Goal: Contribute content: Add original content to the website for others to see

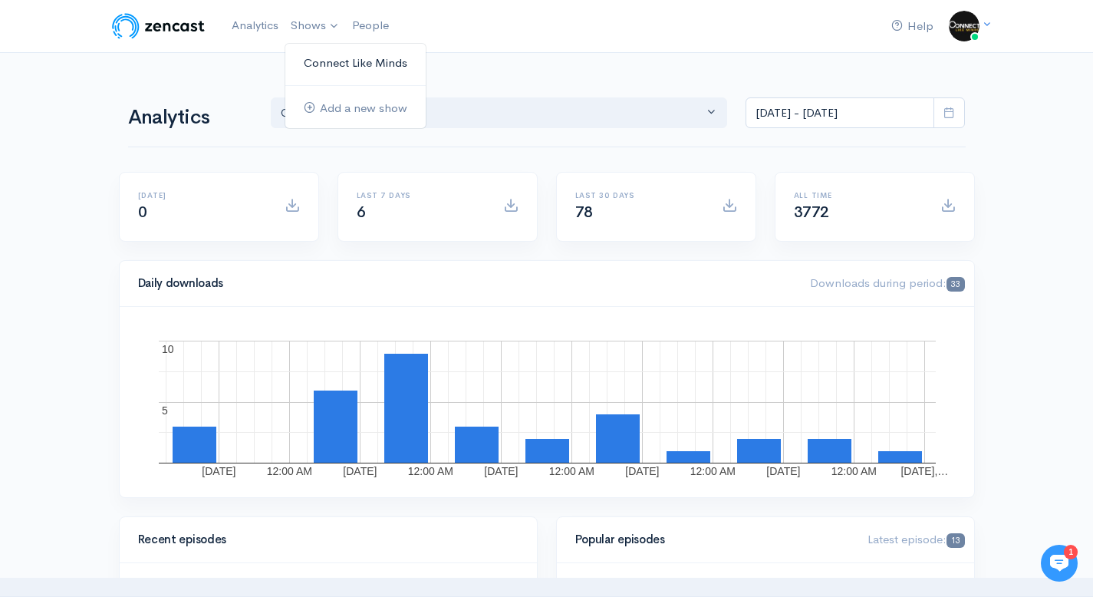
click at [351, 61] on link "Connect Like Minds" at bounding box center [355, 63] width 140 height 27
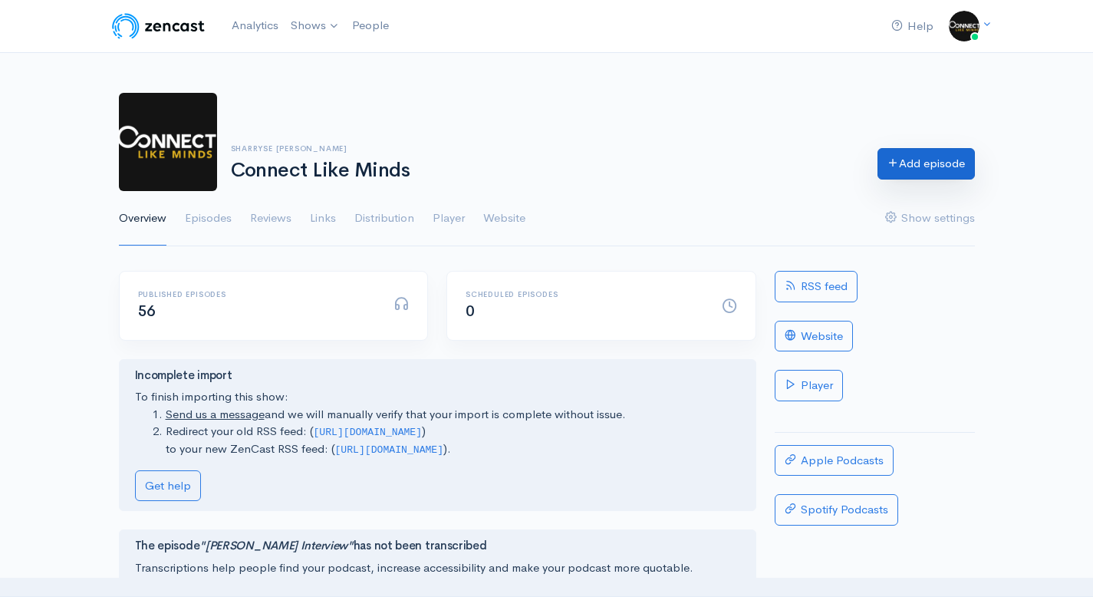
click at [912, 164] on link "Add episode" at bounding box center [926, 163] width 97 height 31
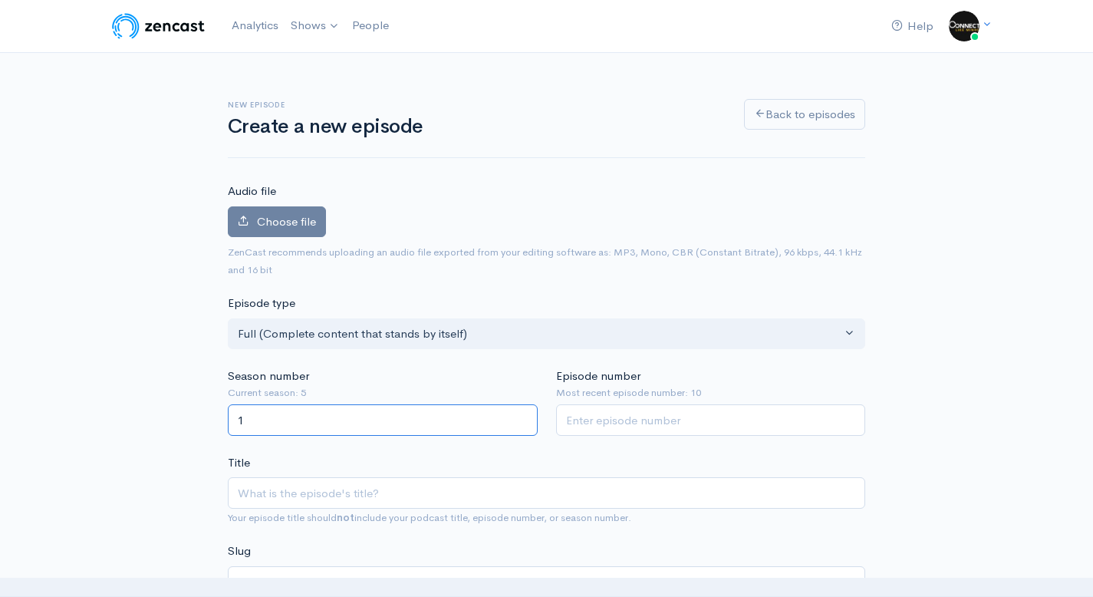
click at [519, 418] on input "1" at bounding box center [383, 419] width 310 height 31
click at [519, 418] on input "2" at bounding box center [383, 419] width 310 height 31
click at [519, 418] on input "3" at bounding box center [383, 419] width 310 height 31
click at [519, 418] on input "4" at bounding box center [383, 419] width 310 height 31
type input "5"
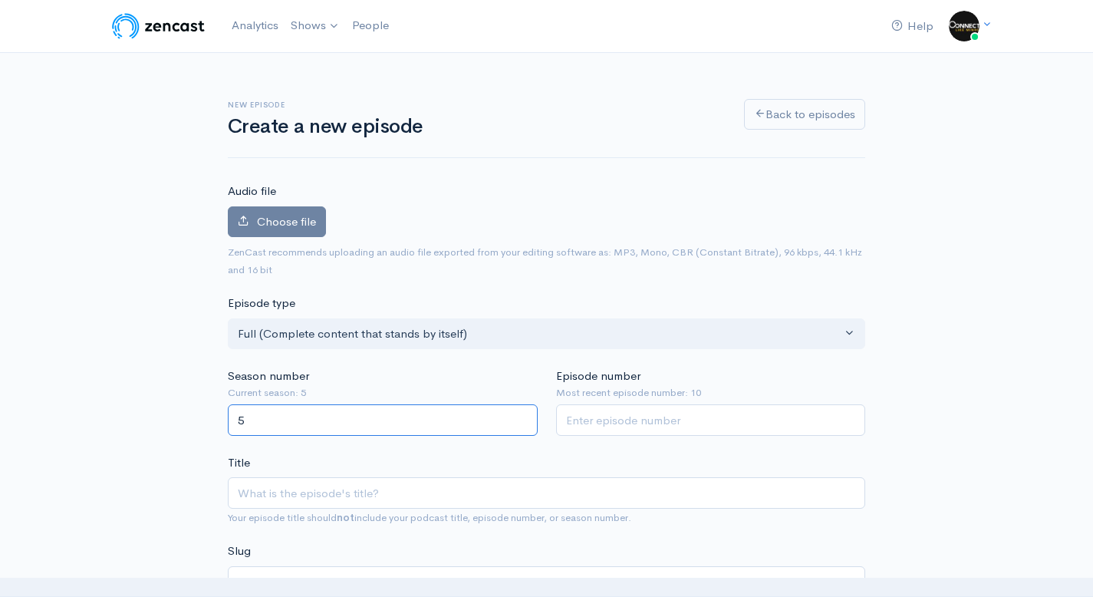
click at [519, 418] on input "5" at bounding box center [383, 419] width 310 height 31
click at [633, 421] on input "Episode number" at bounding box center [711, 419] width 310 height 31
type input "11"
click at [516, 520] on small "Your episode title should not include your podcast title, episode number, or se…" at bounding box center [430, 517] width 404 height 13
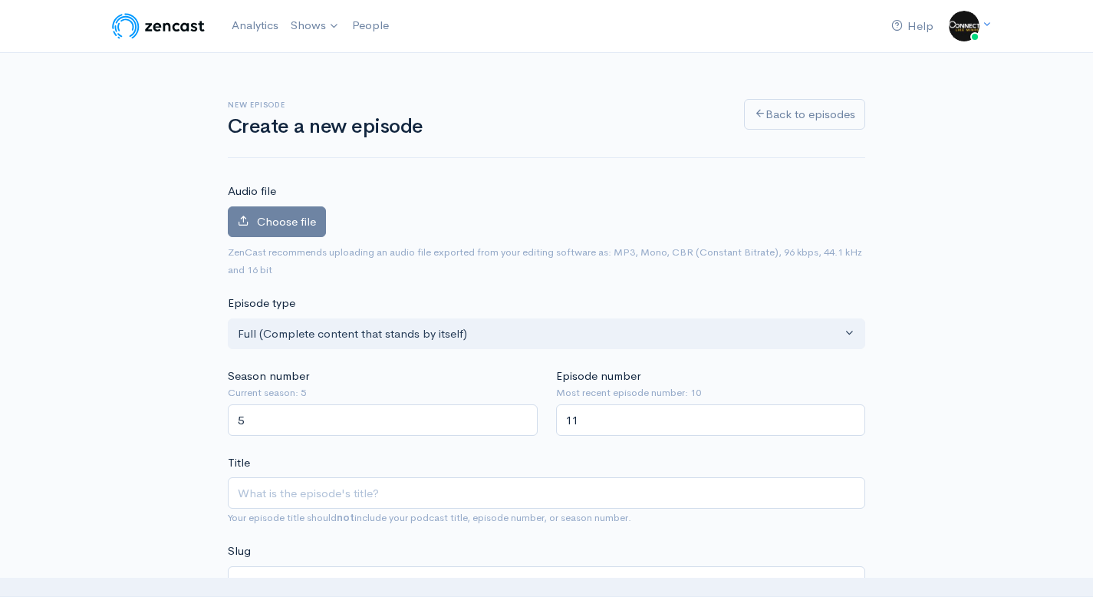
click at [521, 511] on small "Your episode title should not include your podcast title, episode number, or se…" at bounding box center [430, 517] width 404 height 13
click at [524, 503] on input "Title" at bounding box center [547, 492] width 638 height 31
paste input "Building Community Through Mentorship: [PERSON_NAME] story"
type input "Building Community Through Mentorship: [PERSON_NAME] story"
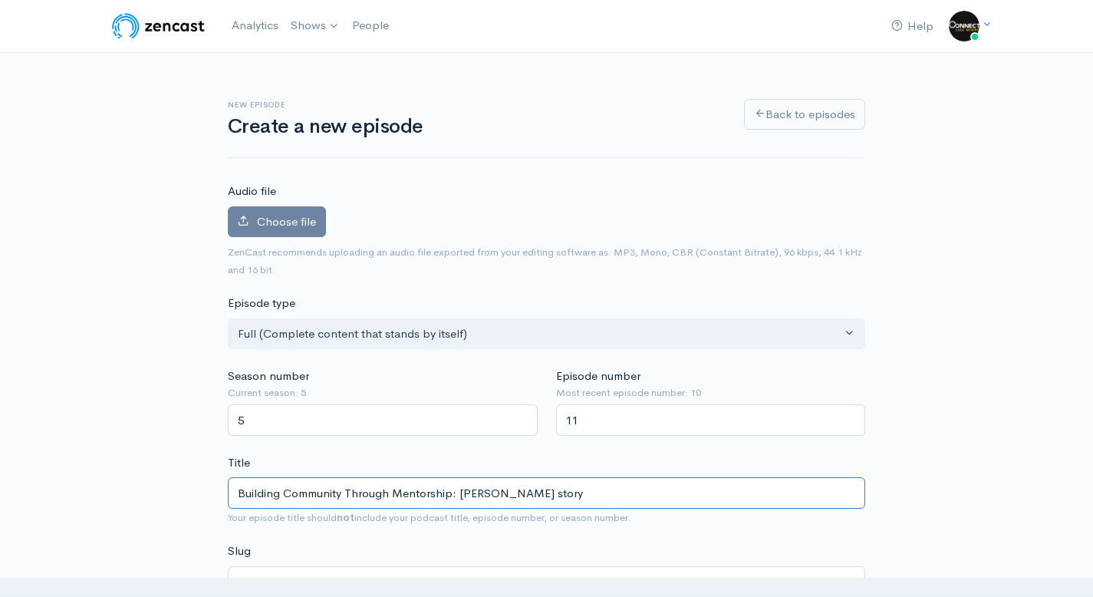
type input "building-community-through-mentorship-curtis-halls-story"
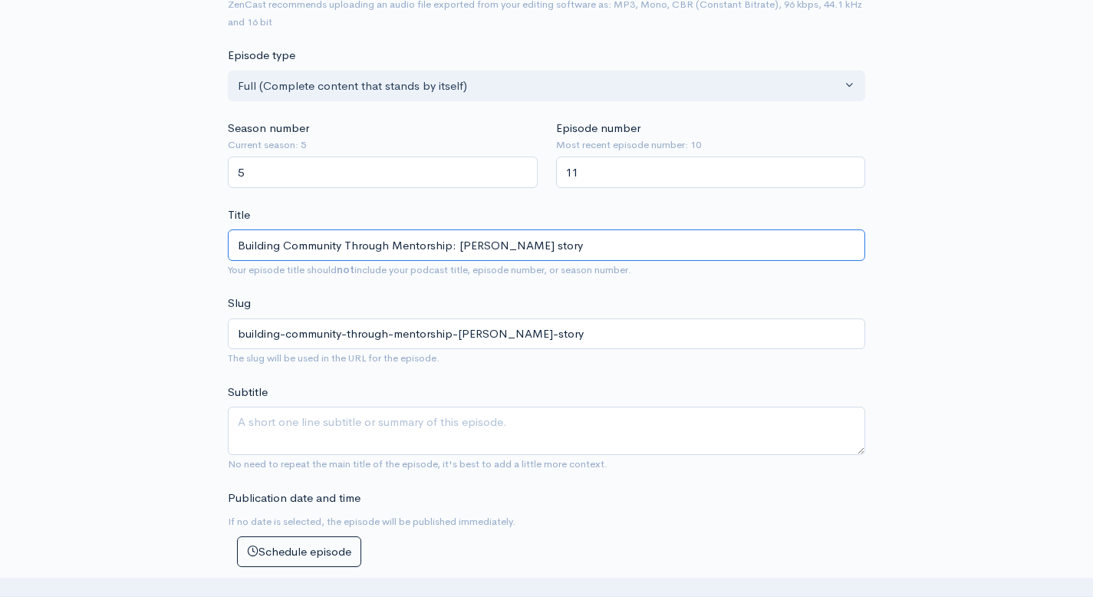
scroll to position [480, 0]
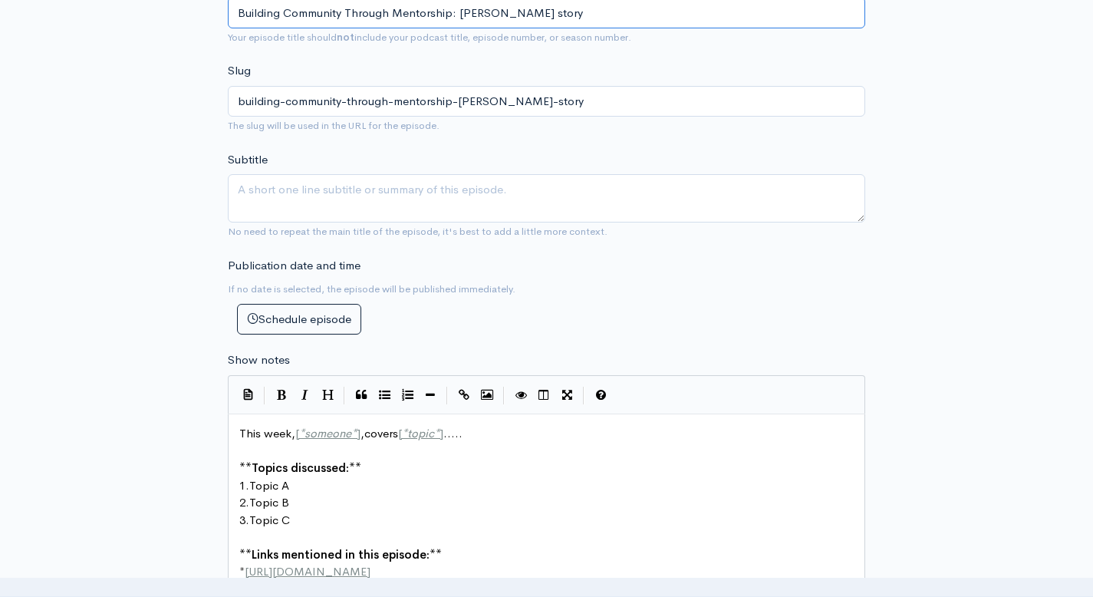
type input "Building Community Through Mentorship: [PERSON_NAME] story"
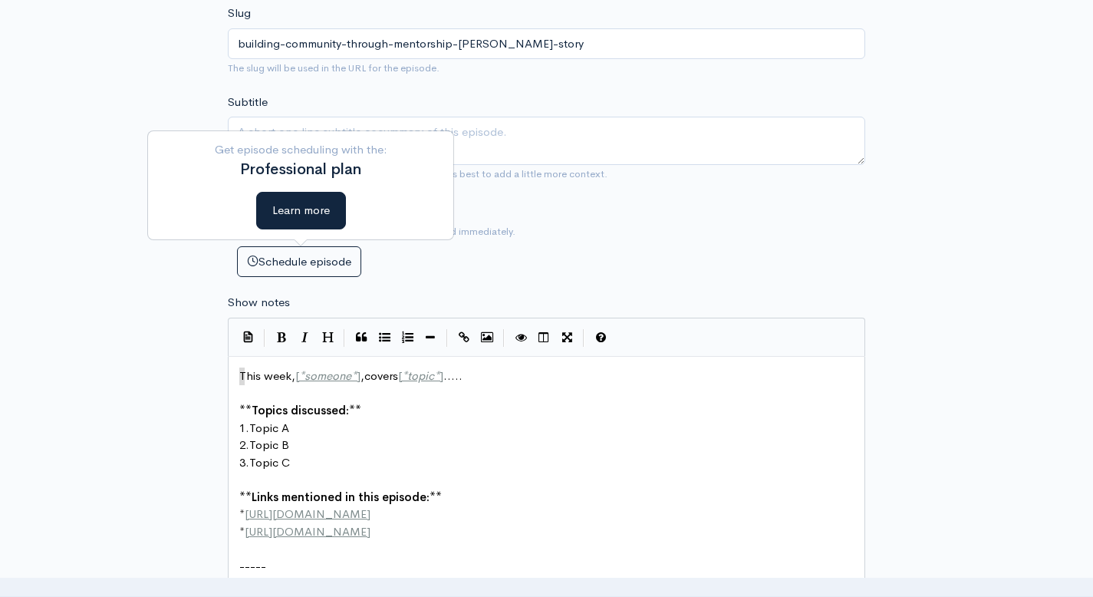
scroll to position [668, 0]
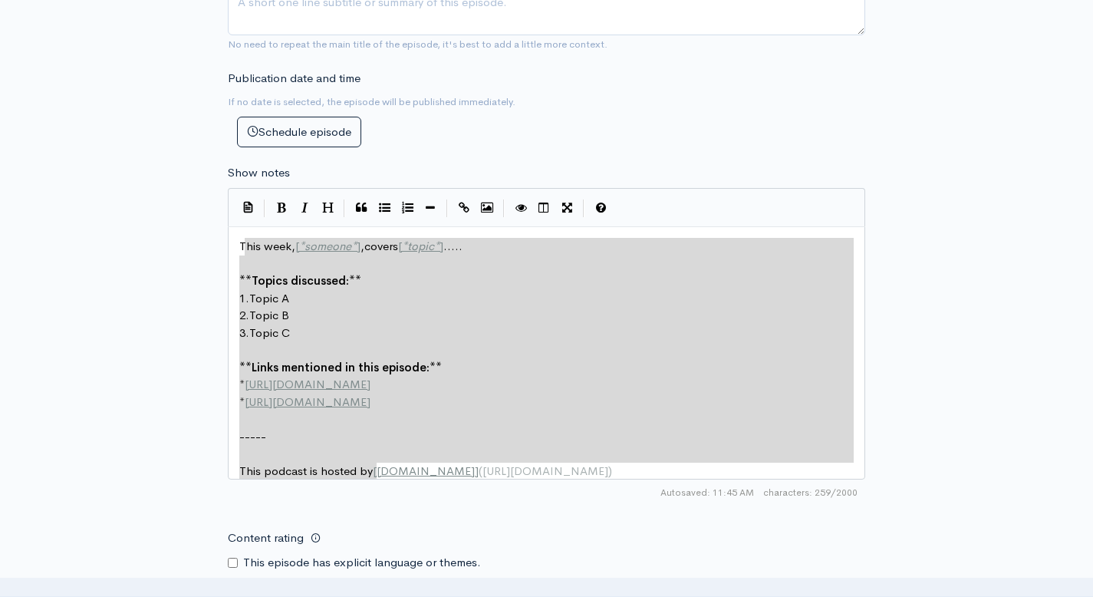
type textarea "his week, [*someone*],covers [*topic*]..... **Topics discussed:** 1. Topic A 2.…"
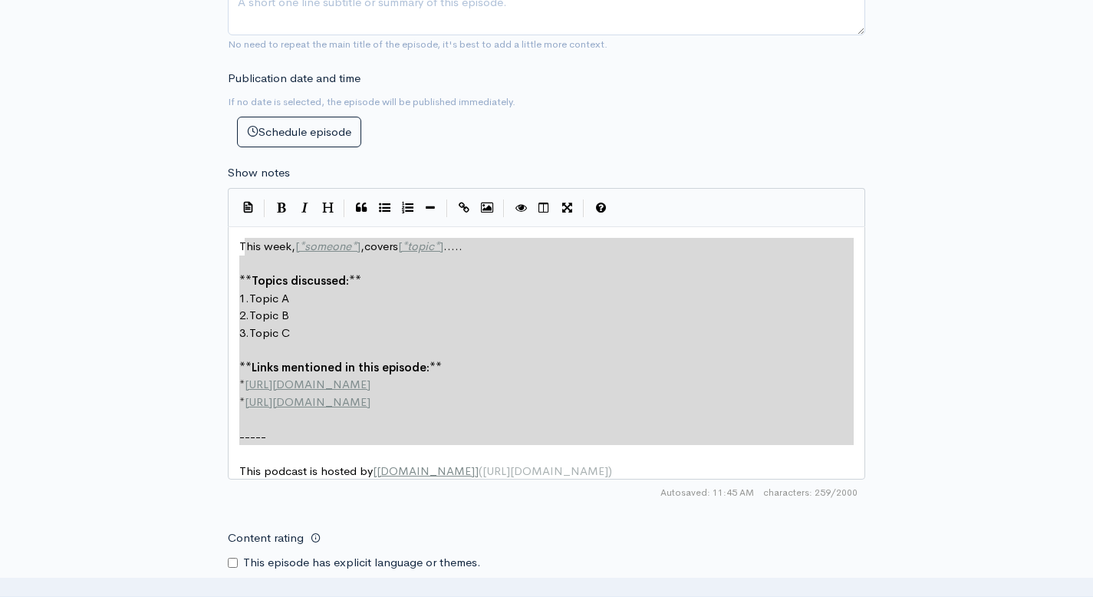
drag, startPoint x: 243, startPoint y: 430, endPoint x: 379, endPoint y: 462, distance: 139.6
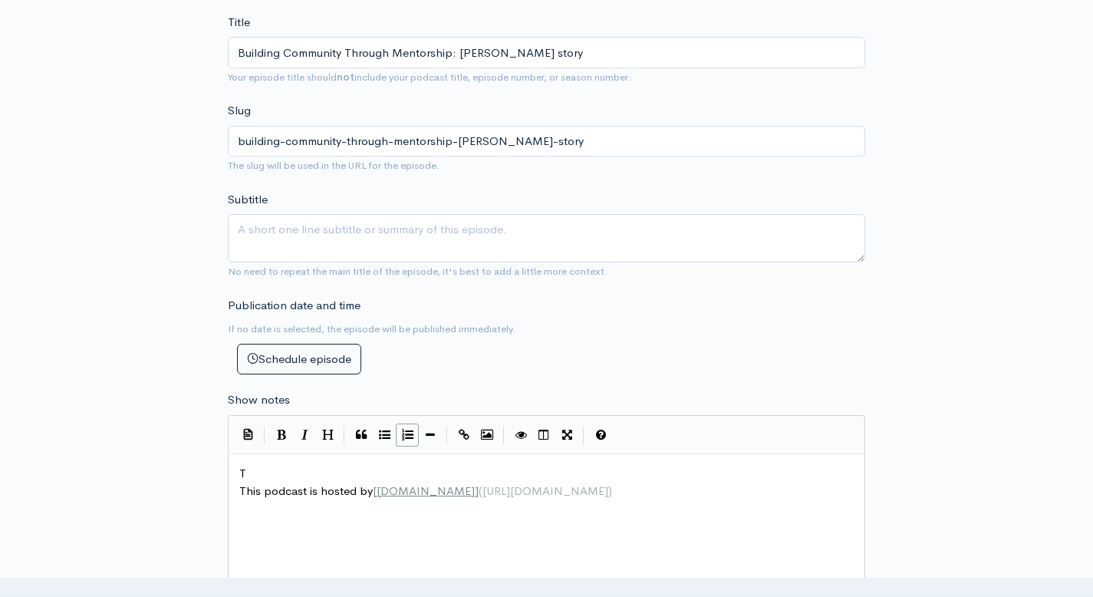
scroll to position [513, 0]
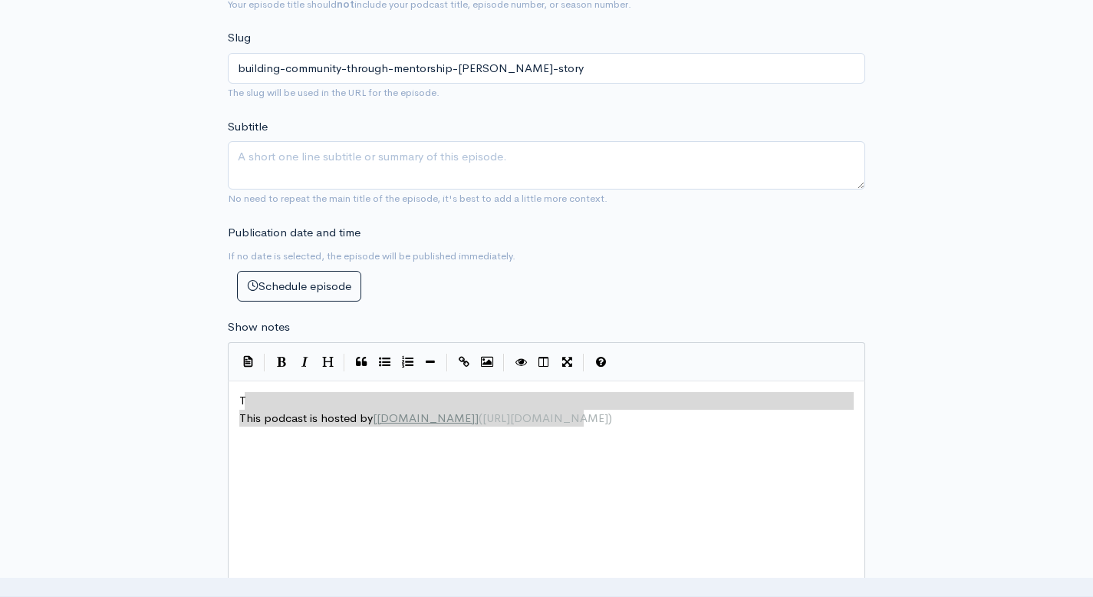
type textarea "T This podcast is hosted by [ZenCast.fm](https://wwww.zencast.fm)"
drag, startPoint x: 605, startPoint y: 424, endPoint x: 223, endPoint y: 404, distance: 381.9
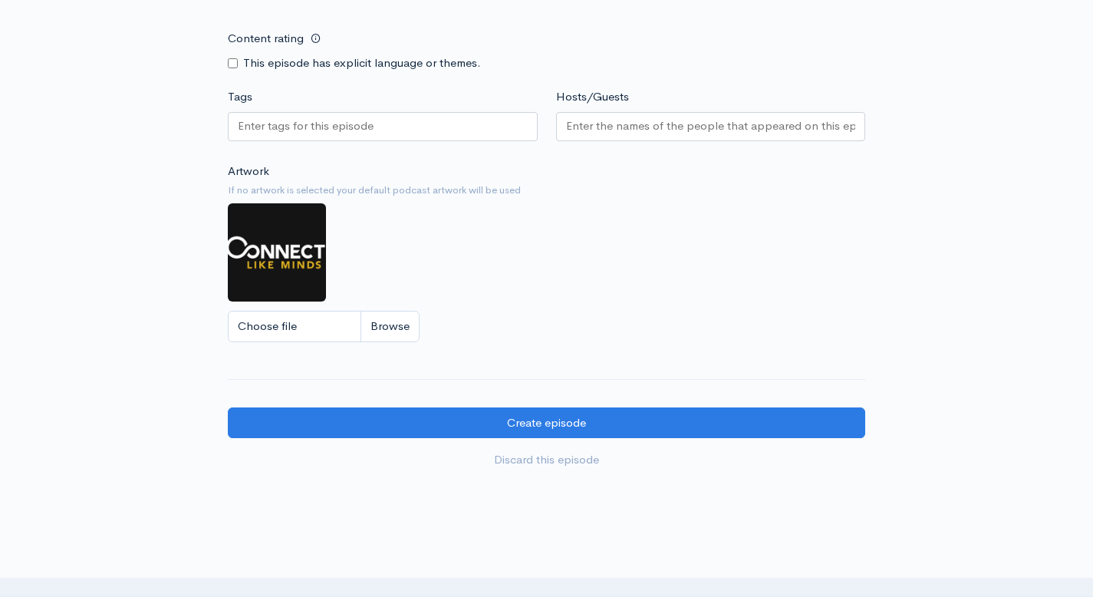
scroll to position [1149, 0]
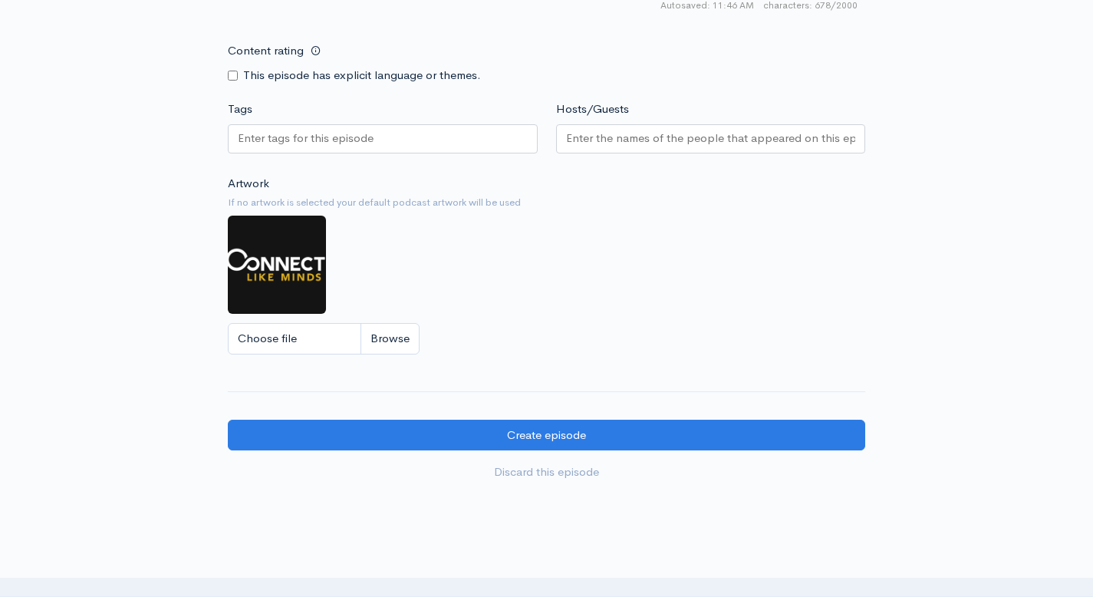
click at [235, 78] on input "Content rating" at bounding box center [233, 76] width 10 height 10
checkbox input "true"
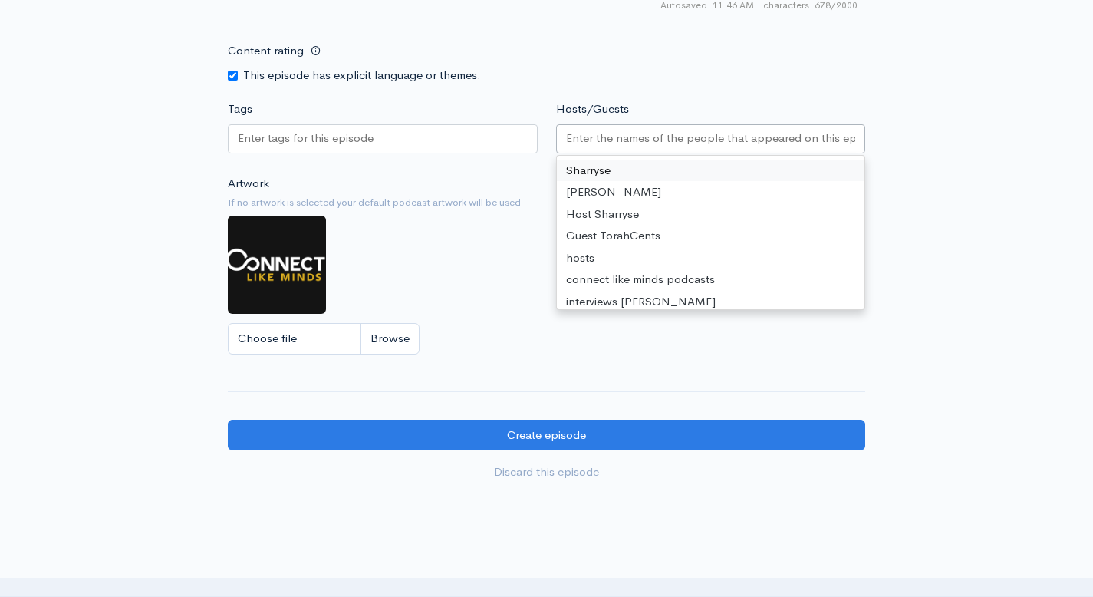
click at [651, 140] on input "Hosts/Guests" at bounding box center [711, 139] width 290 height 18
type input "E"
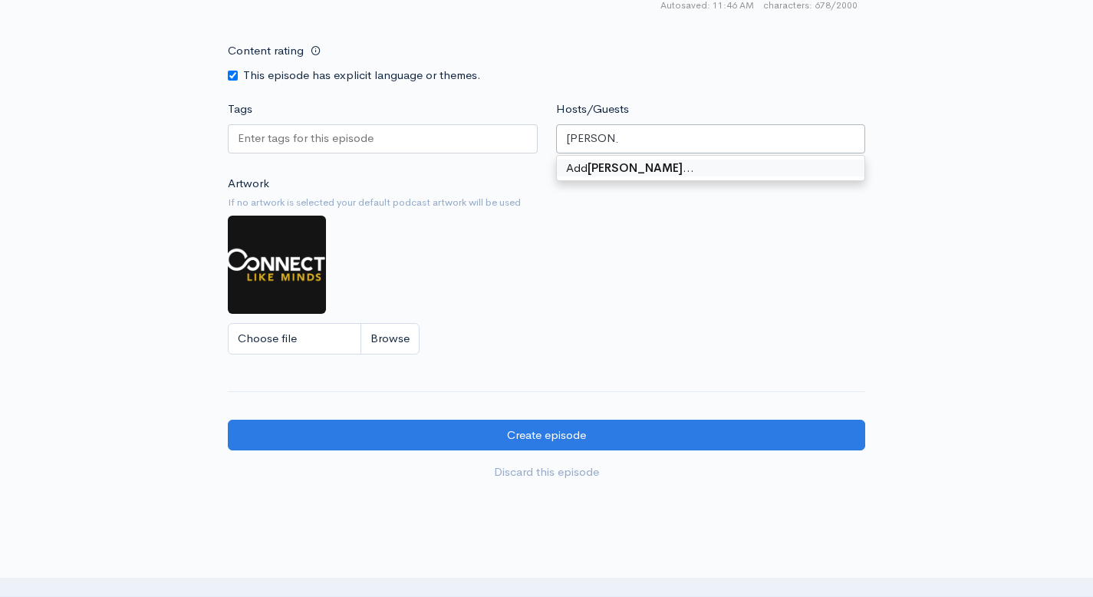
type input "Curtis Hall"
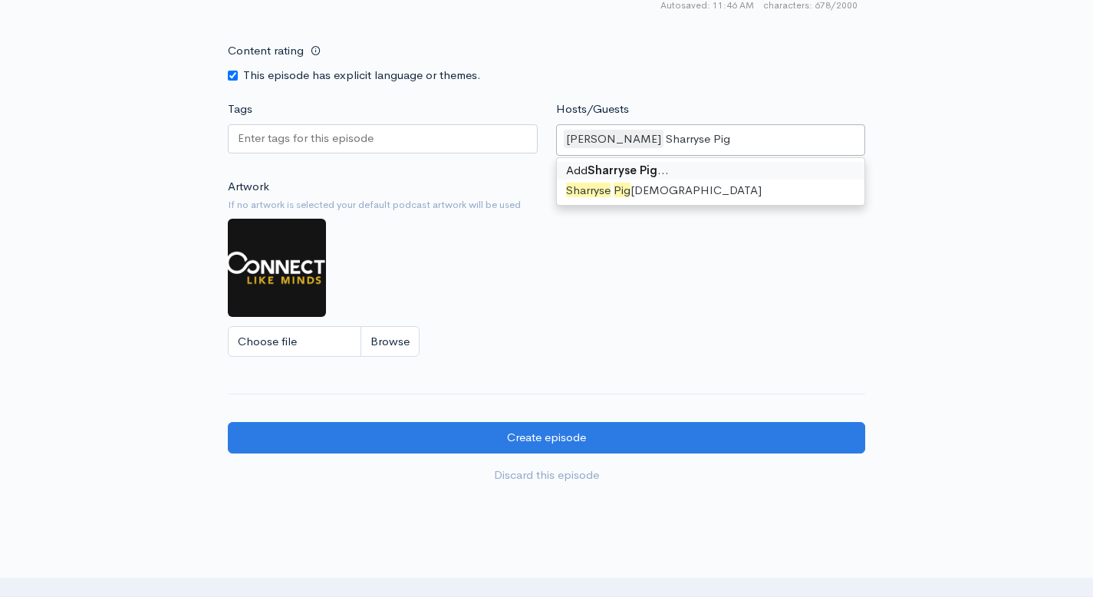
type input "Sharryse Pigg"
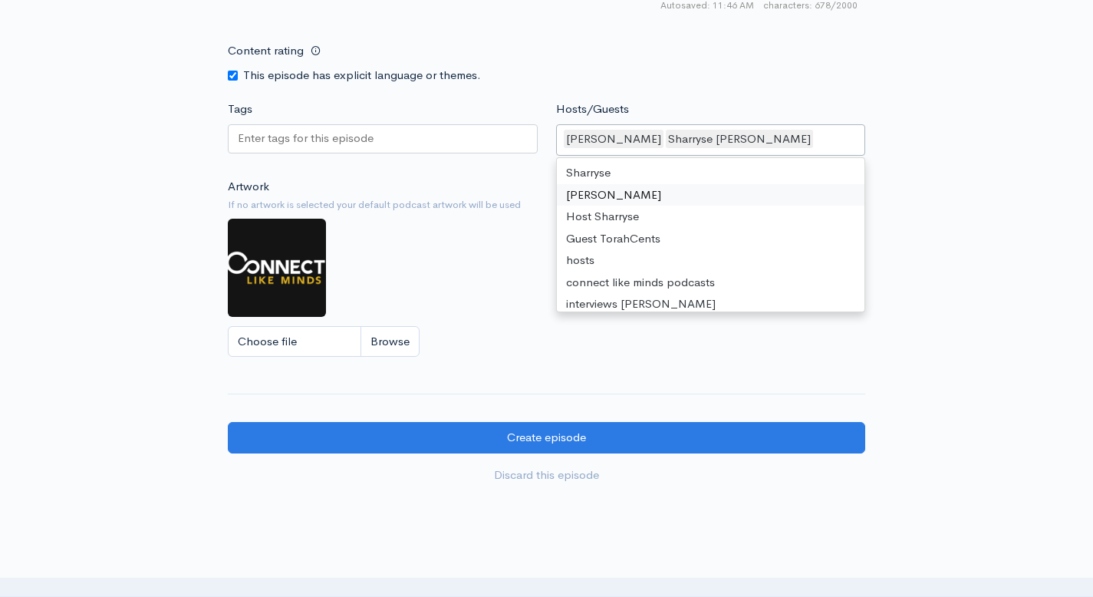
click at [391, 147] on div at bounding box center [383, 138] width 310 height 29
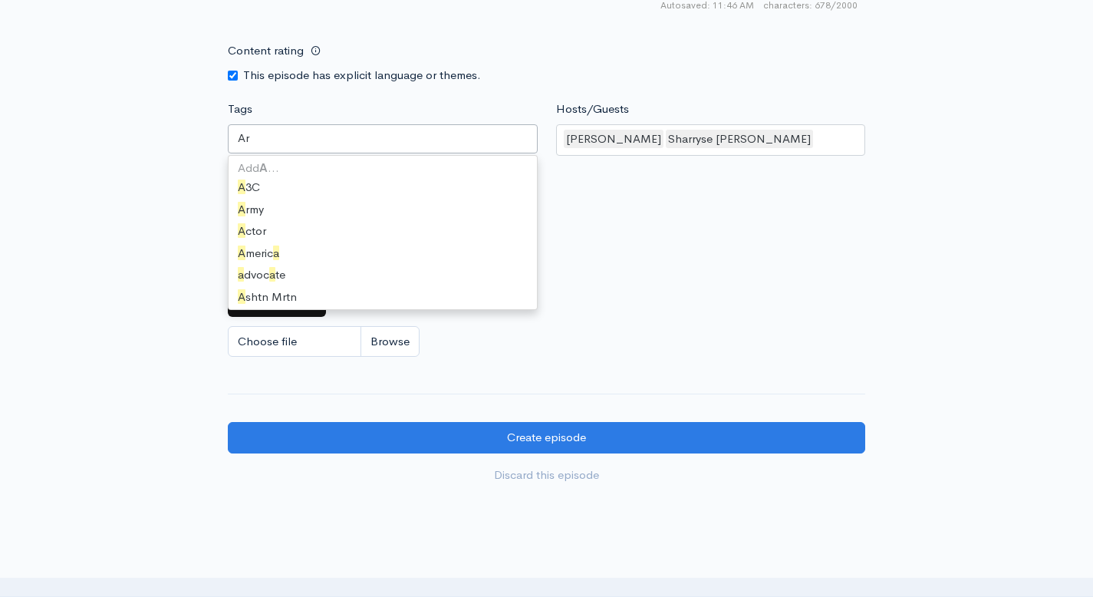
scroll to position [0, 0]
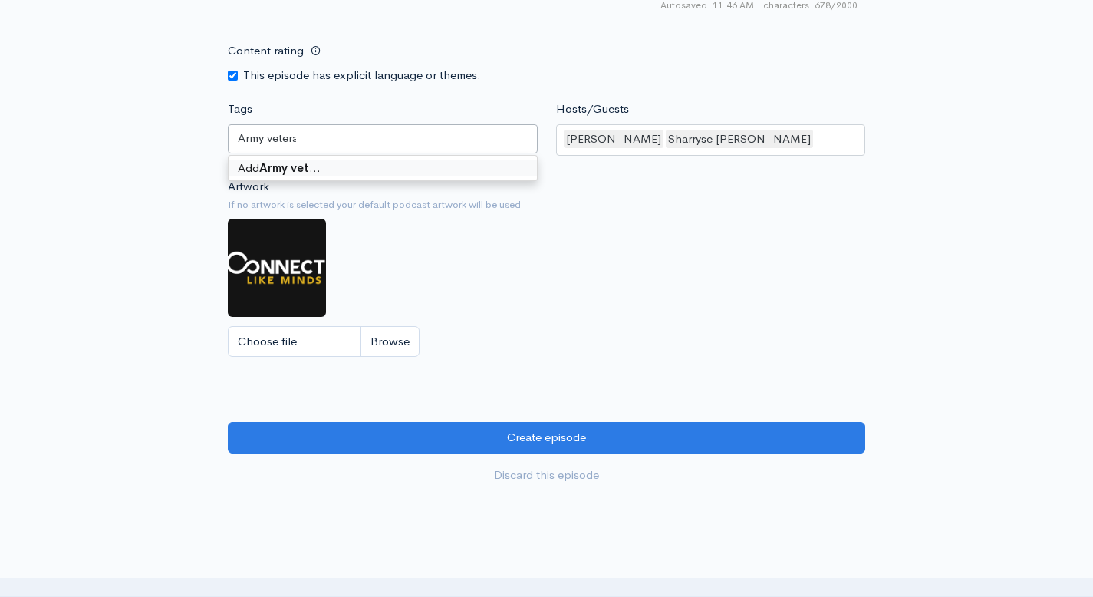
type input "Army veteran"
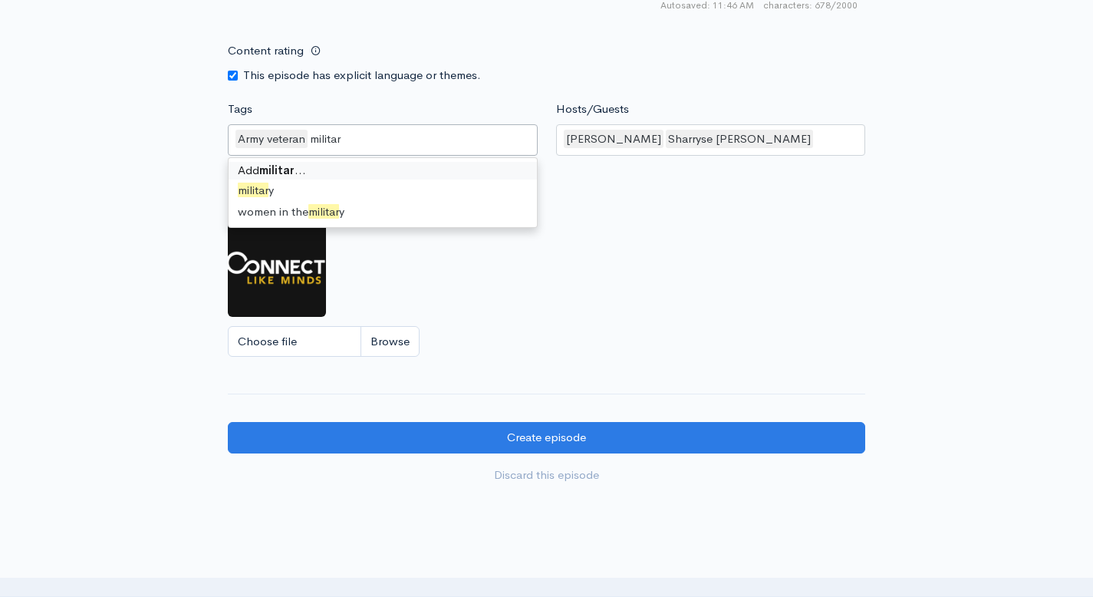
type input "military"
type input "youth"
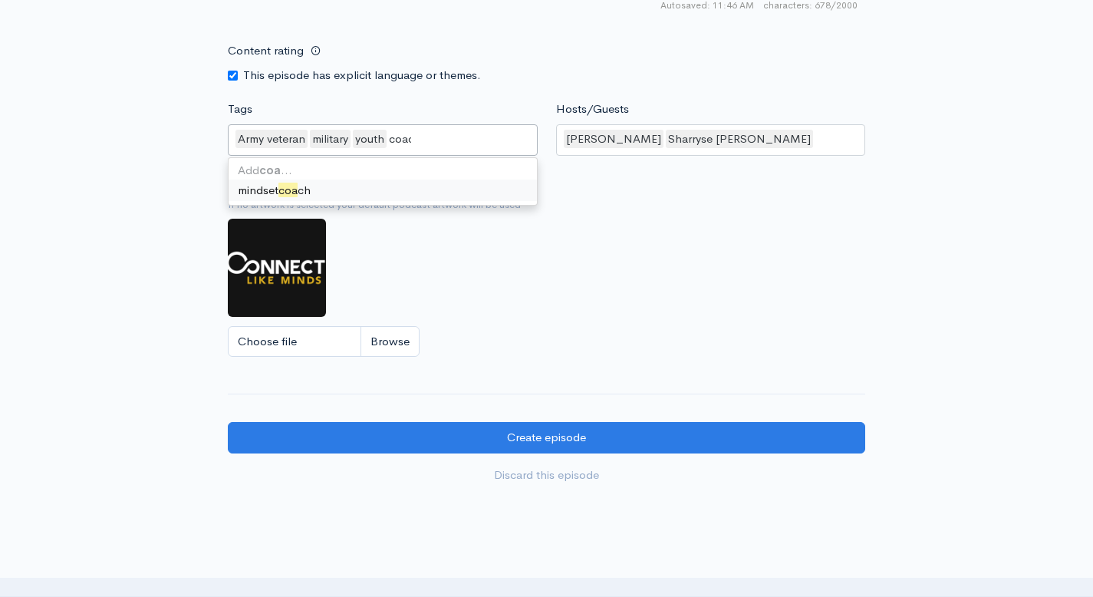
type input "coach"
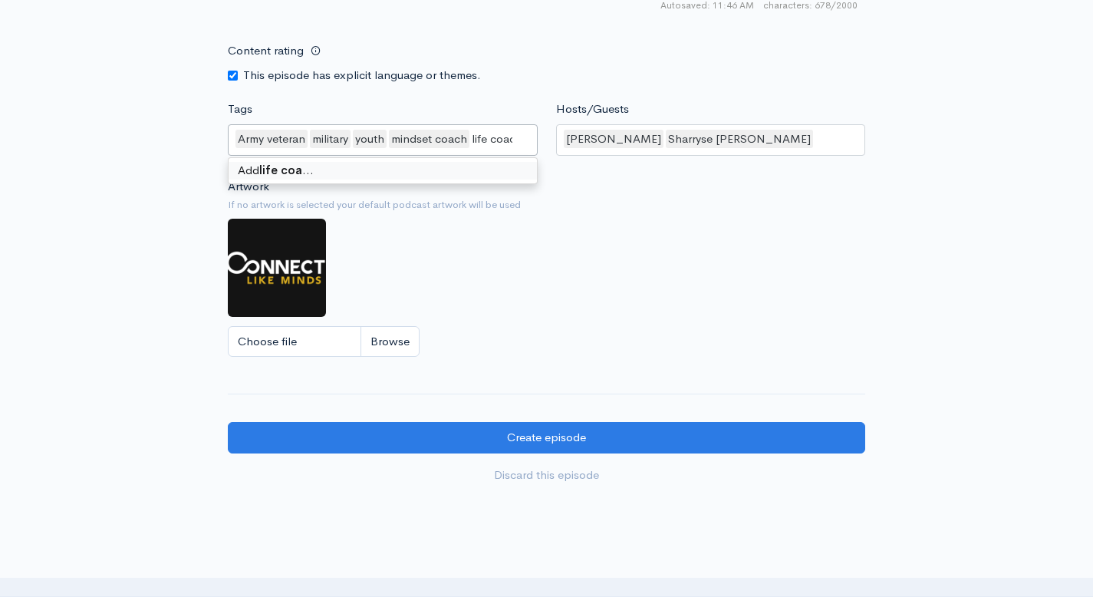
type input "life coach"
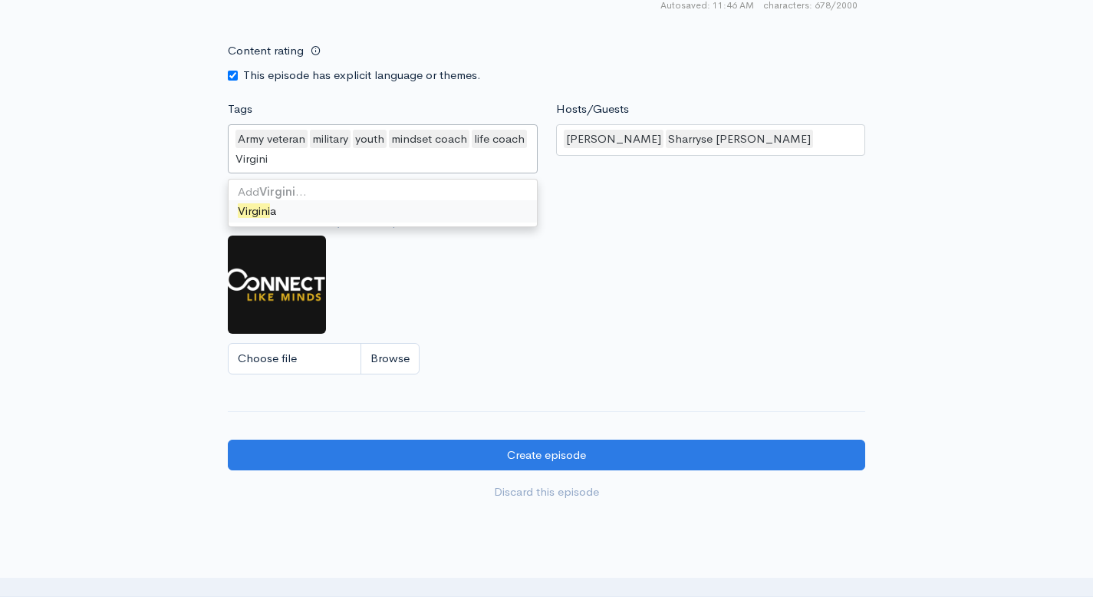
type input "Virginia"
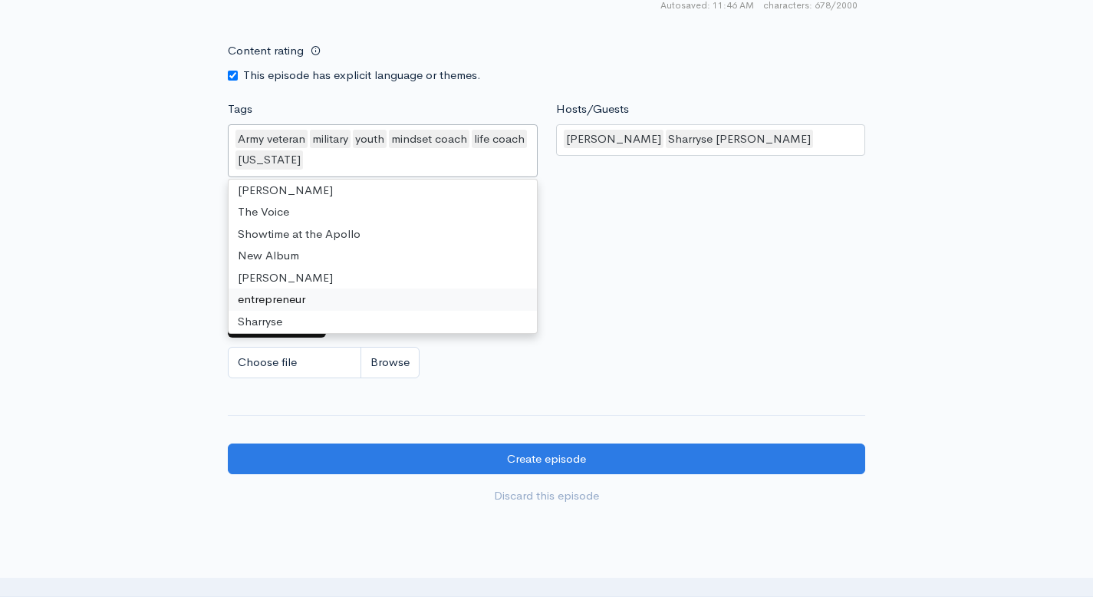
scroll to position [514, 0]
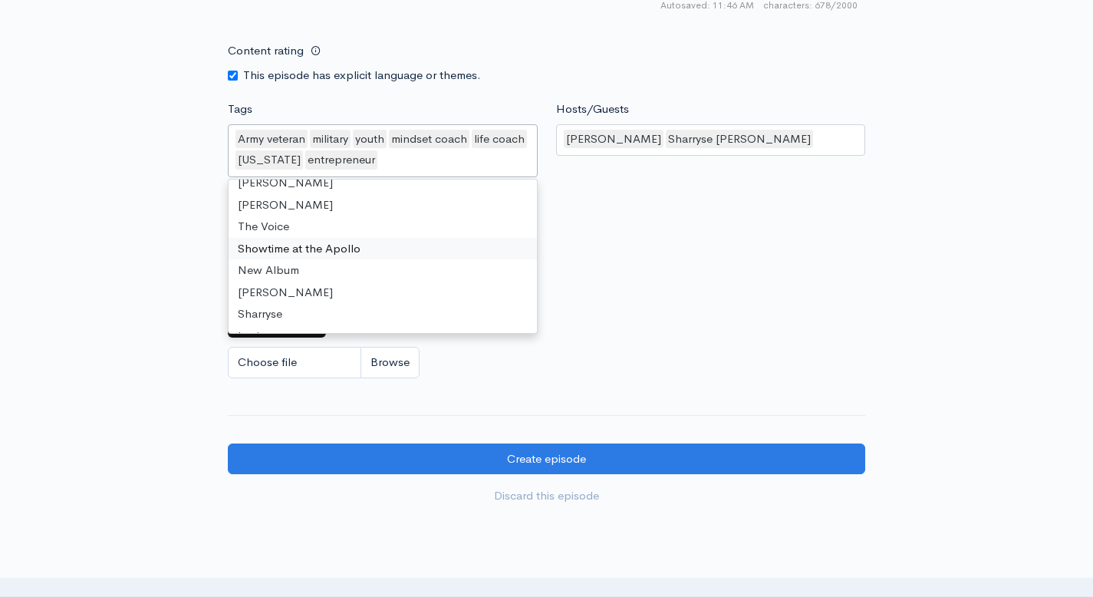
click at [599, 265] on div "Artwork If no artwork is selected your default podcast artwork will be used Cho…" at bounding box center [547, 293] width 638 height 189
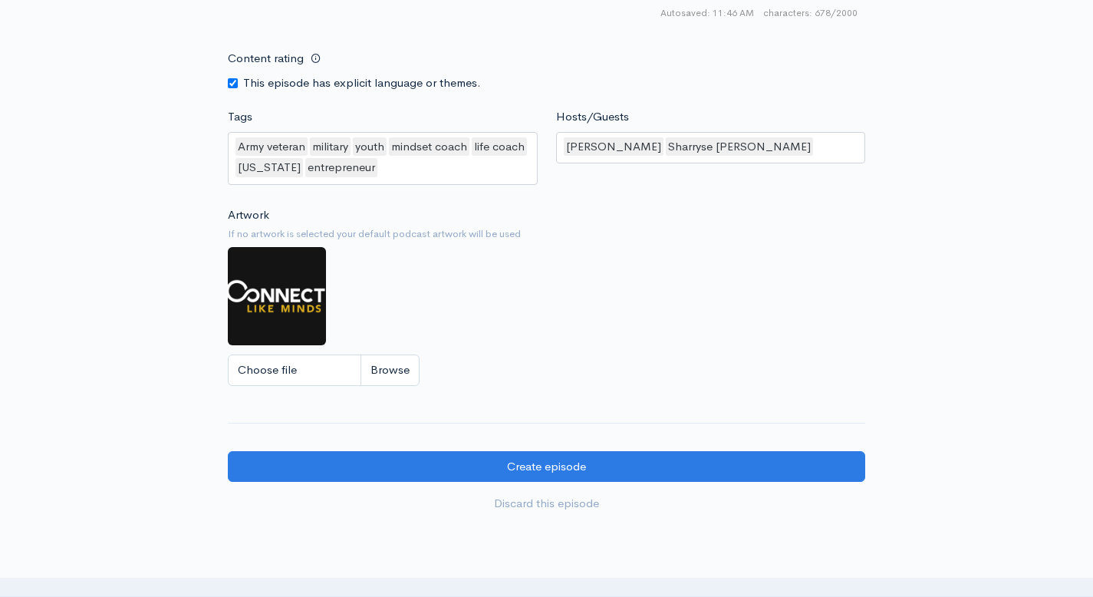
scroll to position [1282, 0]
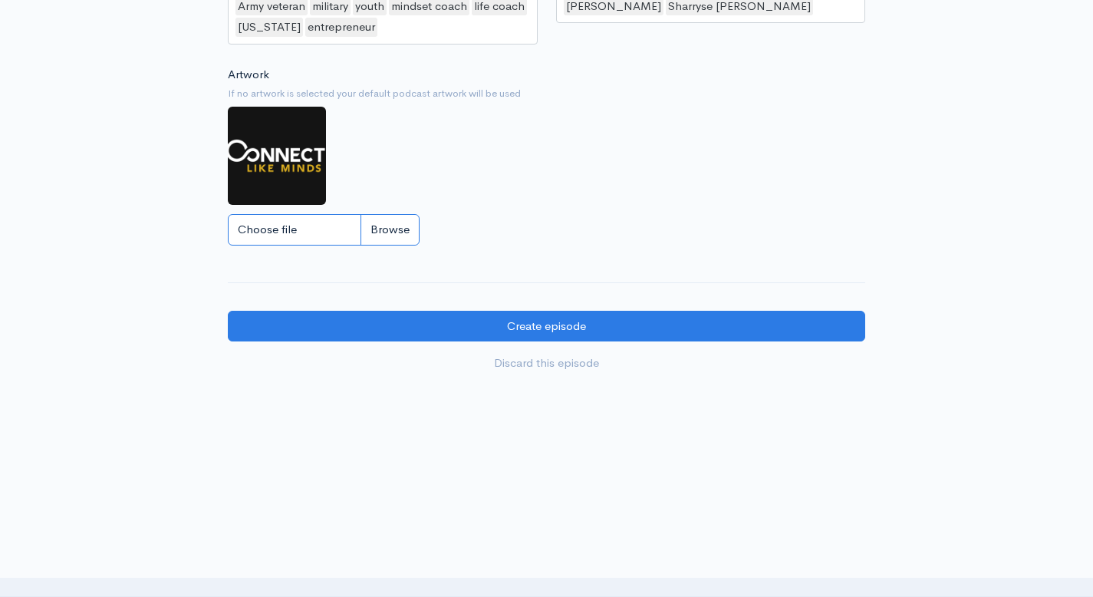
click at [394, 231] on input "Choose file" at bounding box center [324, 229] width 192 height 31
type input "C:\fakepath\Curtis Hall Flyer.png"
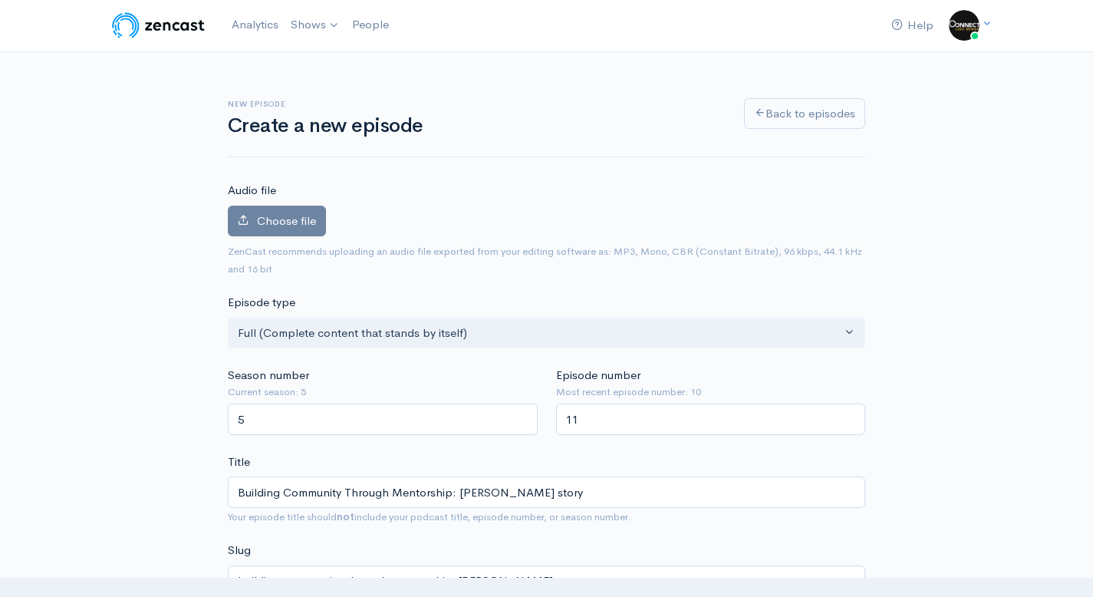
scroll to position [0, 0]
click at [289, 217] on span "Choose file" at bounding box center [286, 221] width 59 height 15
click at [0, 0] on input "Choose file" at bounding box center [0, 0] width 0 height 0
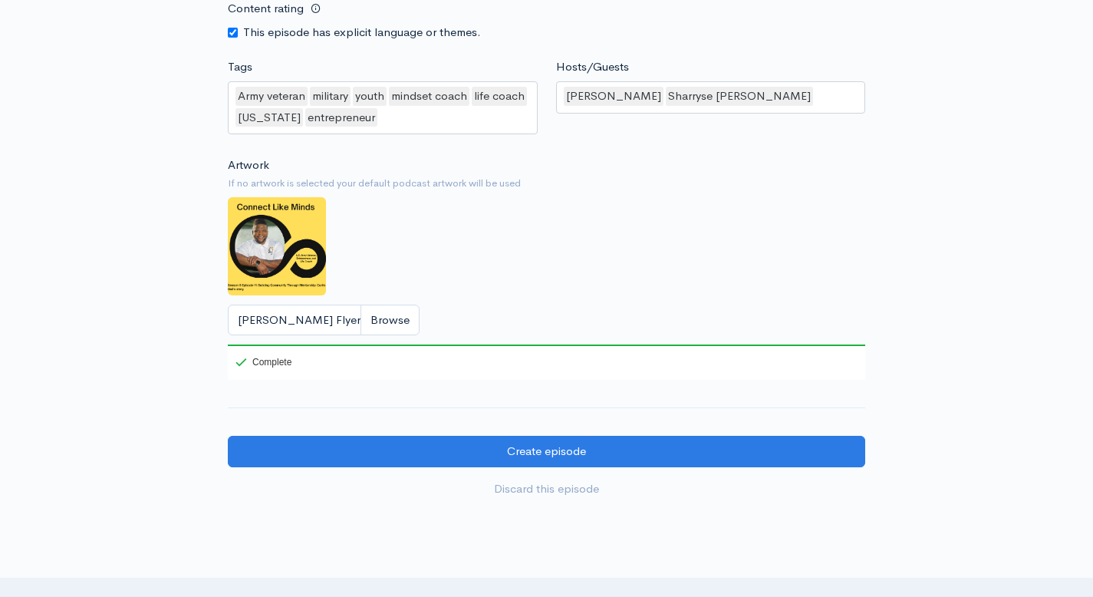
scroll to position [1403, 0]
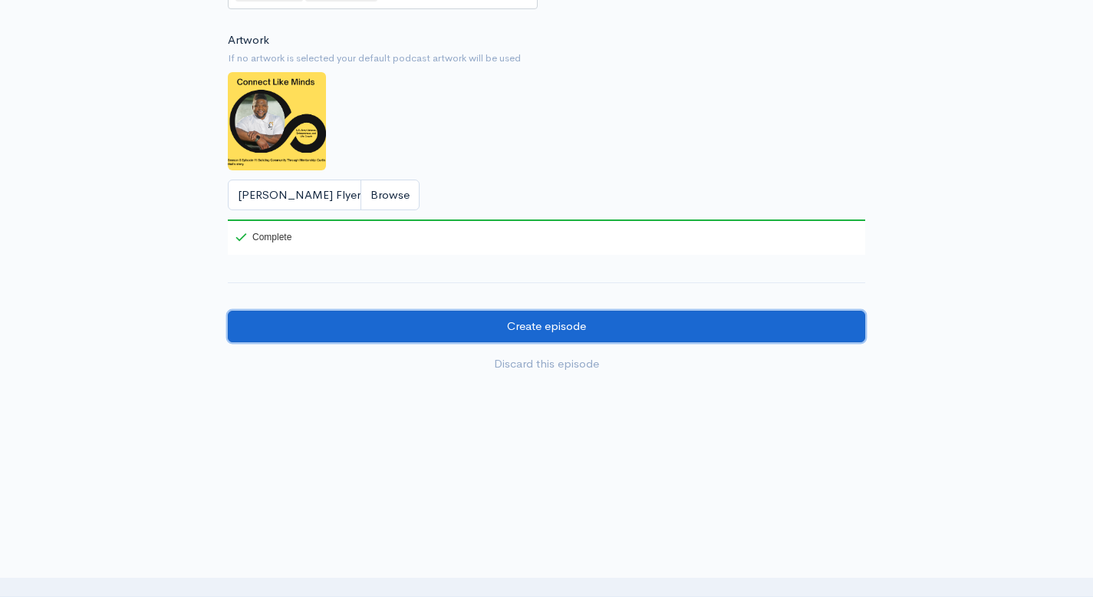
click at [356, 330] on input "Create episode" at bounding box center [547, 326] width 638 height 31
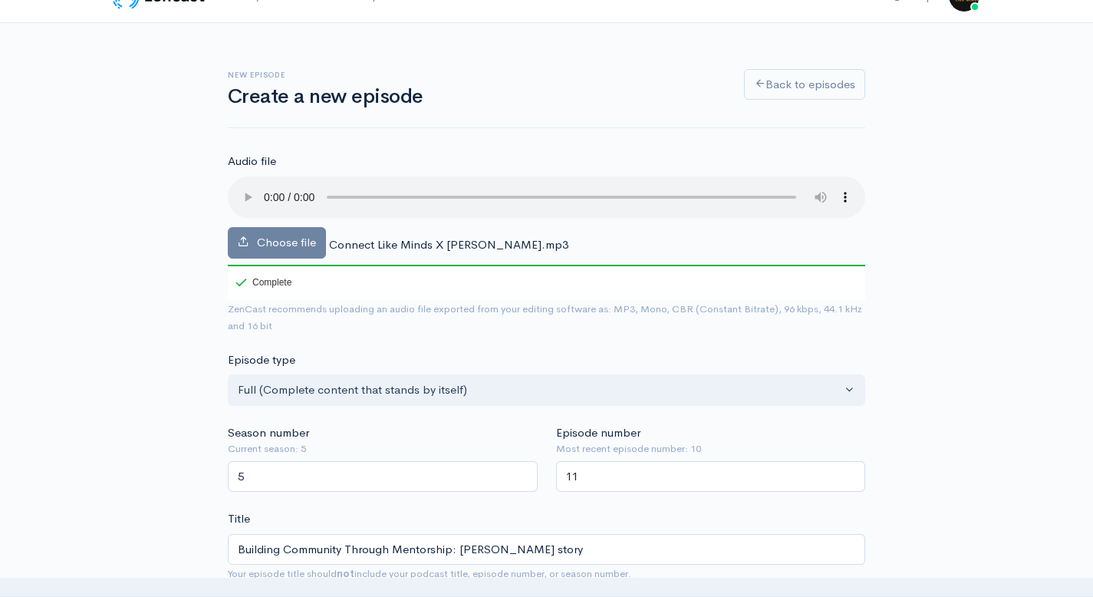
scroll to position [0, 0]
